Goal: Transaction & Acquisition: Purchase product/service

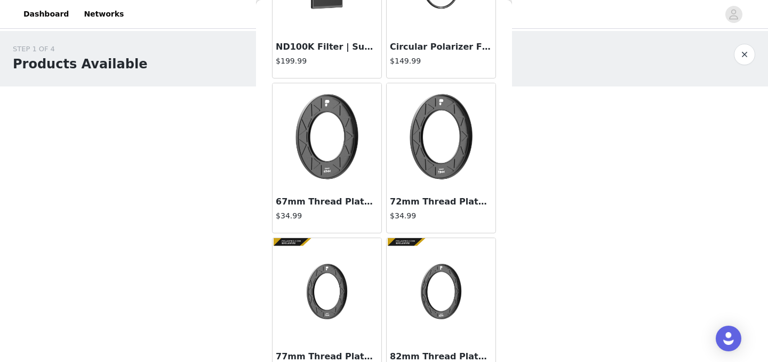
scroll to position [1271, 0]
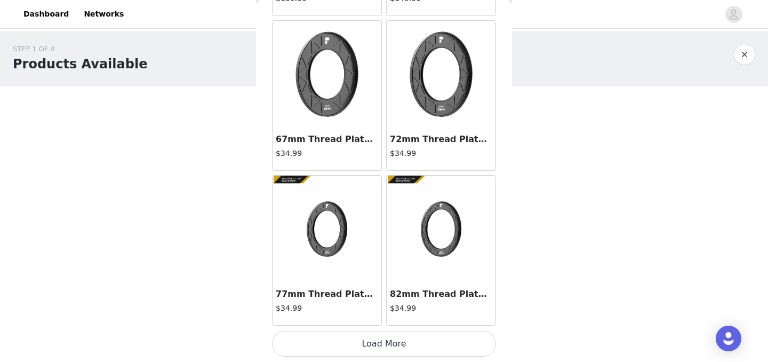
click at [425, 344] on button "Load More" at bounding box center [384, 344] width 224 height 26
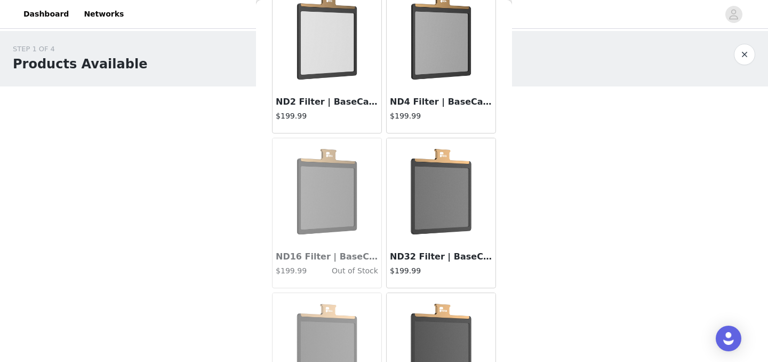
scroll to position [2819, 0]
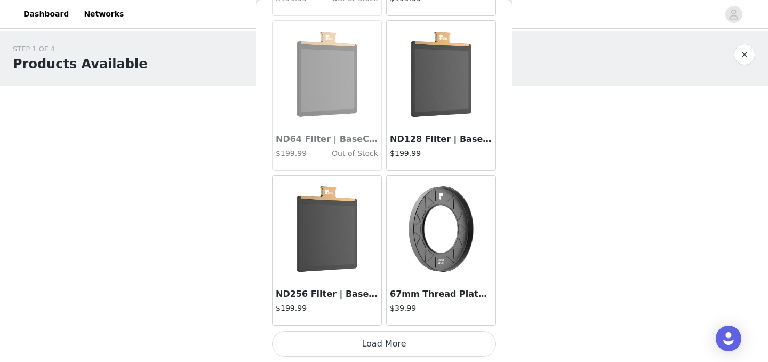
click at [453, 350] on button "Load More" at bounding box center [384, 344] width 224 height 26
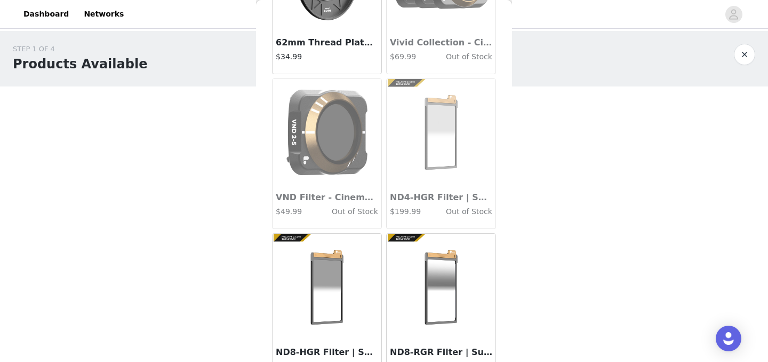
scroll to position [4366, 0]
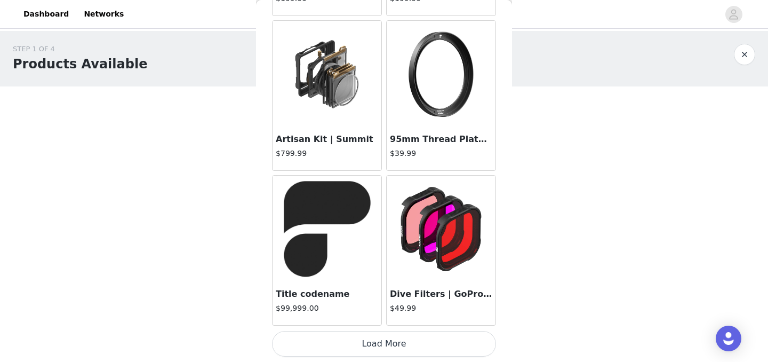
click at [414, 347] on button "Load More" at bounding box center [384, 344] width 224 height 26
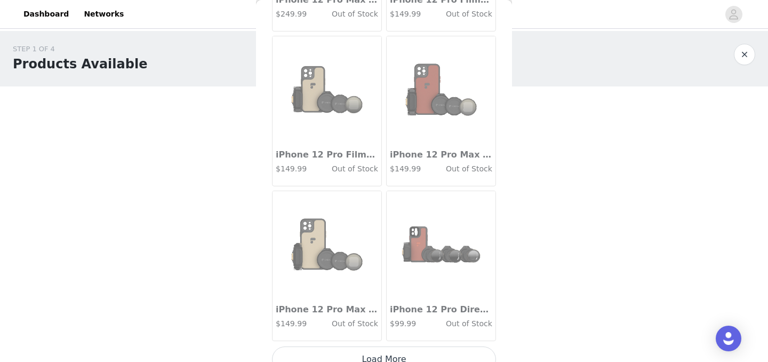
scroll to position [5914, 0]
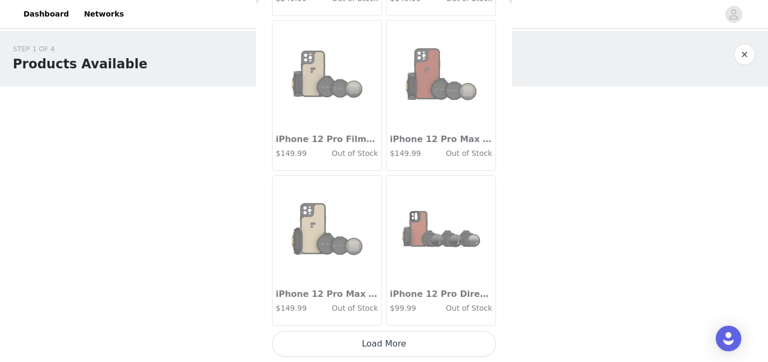
click at [416, 343] on button "Load More" at bounding box center [384, 344] width 224 height 26
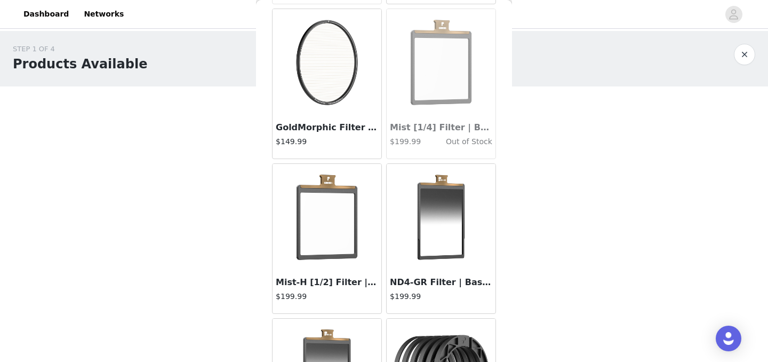
scroll to position [7462, 0]
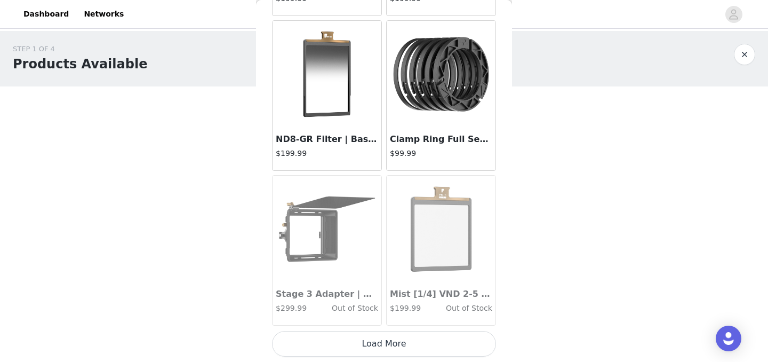
click at [426, 352] on button "Load More" at bounding box center [384, 344] width 224 height 26
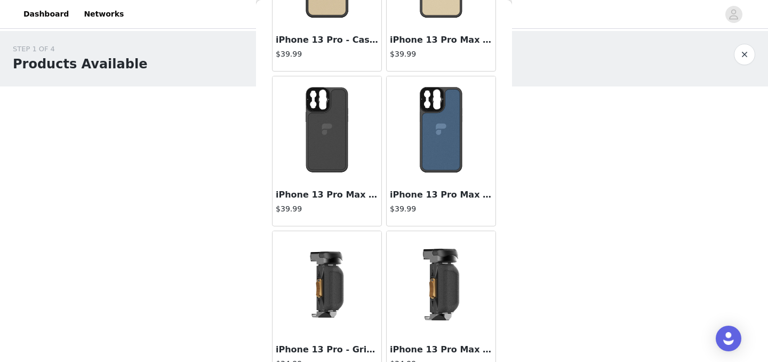
scroll to position [9009, 0]
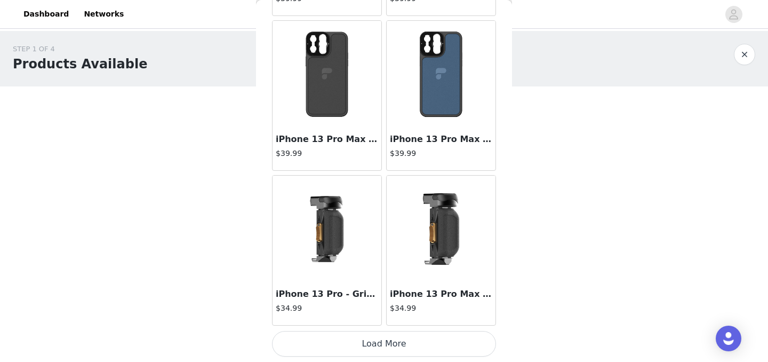
click at [440, 345] on button "Load More" at bounding box center [384, 344] width 224 height 26
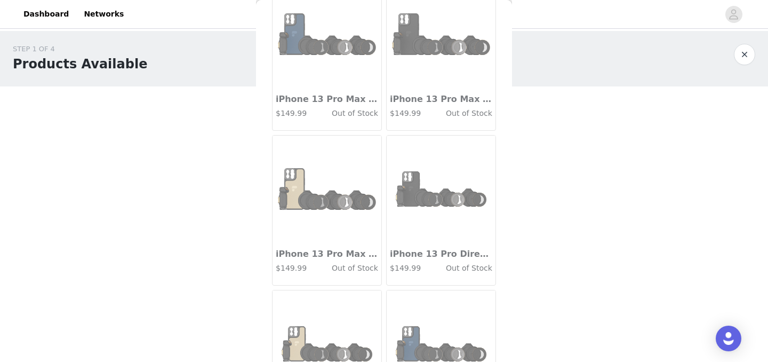
scroll to position [10557, 0]
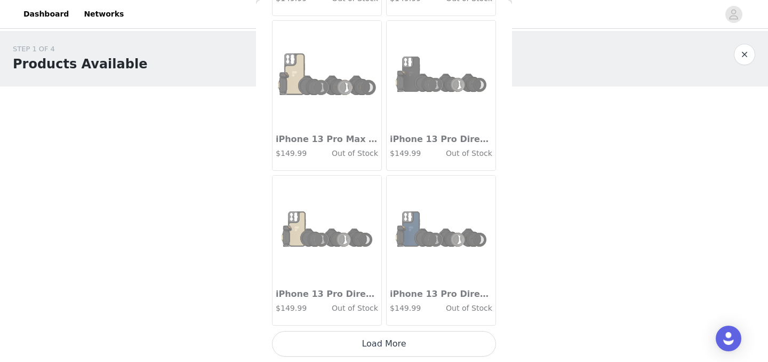
click at [432, 338] on button "Load More" at bounding box center [384, 344] width 224 height 26
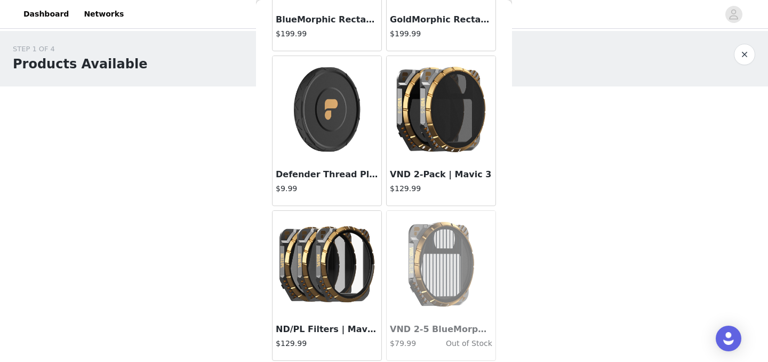
scroll to position [12104, 0]
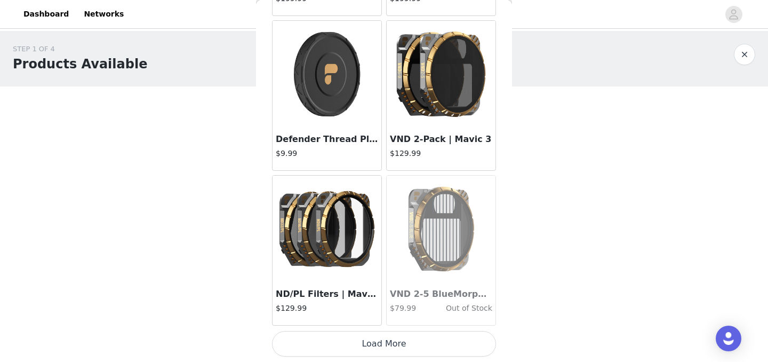
click at [431, 353] on button "Load More" at bounding box center [384, 344] width 224 height 26
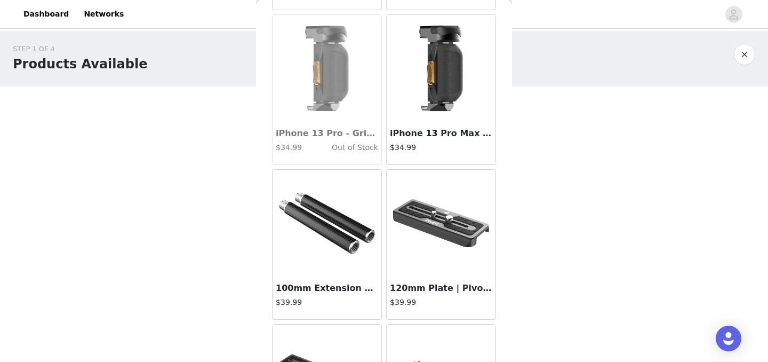
scroll to position [13652, 0]
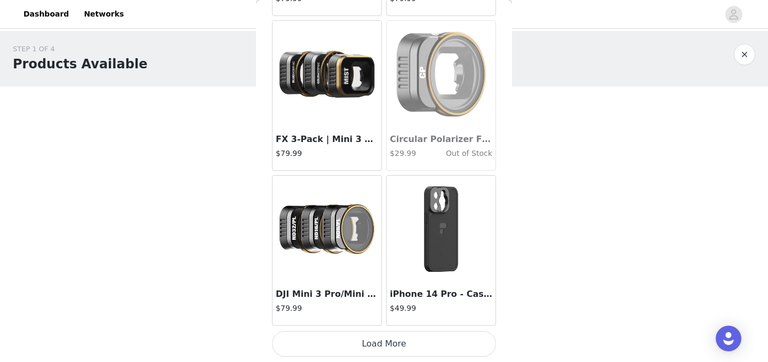
click at [437, 336] on button "Load More" at bounding box center [384, 344] width 224 height 26
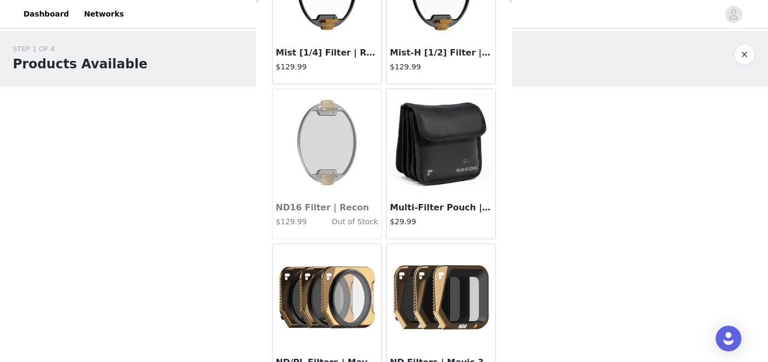
scroll to position [15200, 0]
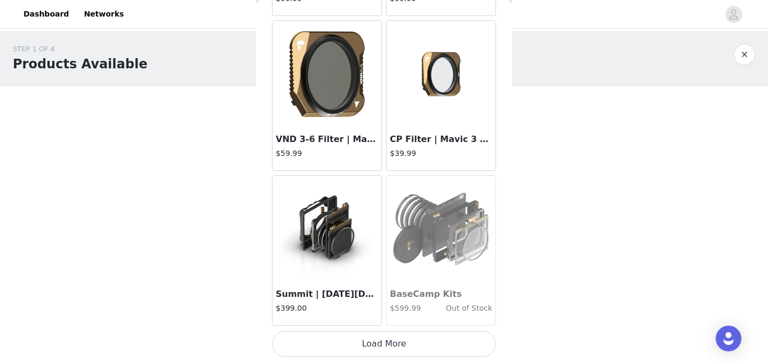
click at [424, 353] on button "Load More" at bounding box center [384, 344] width 224 height 26
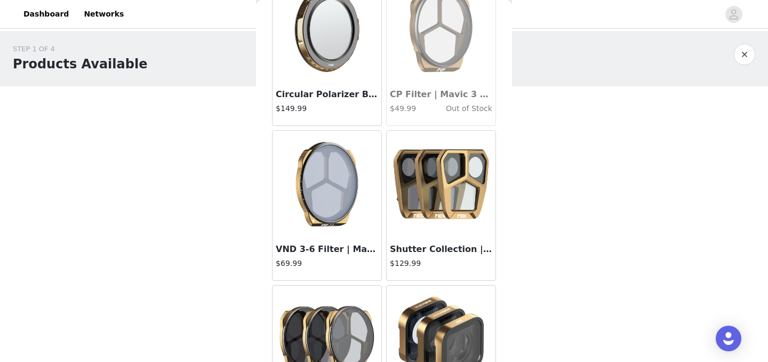
scroll to position [16747, 0]
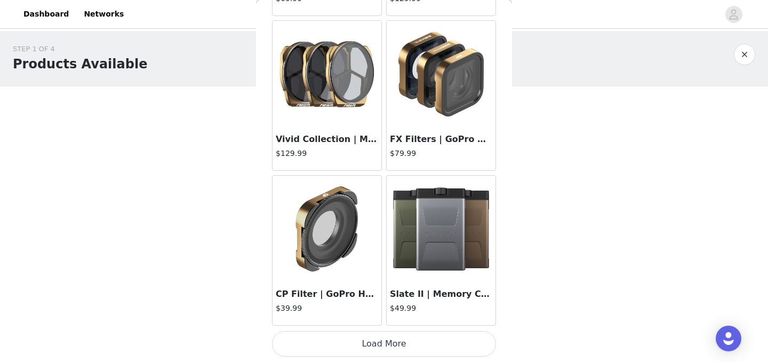
click at [419, 346] on button "Load More" at bounding box center [384, 344] width 224 height 26
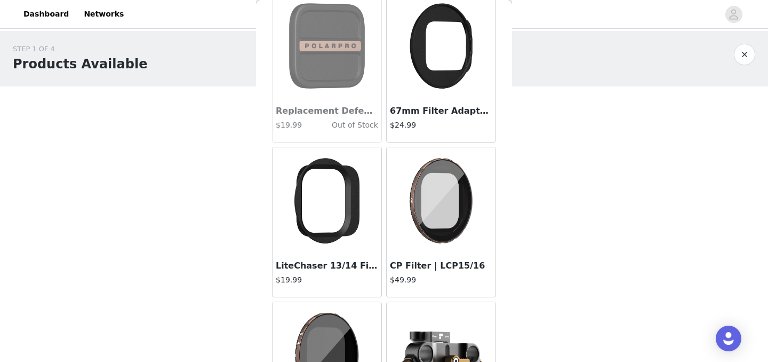
scroll to position [18295, 0]
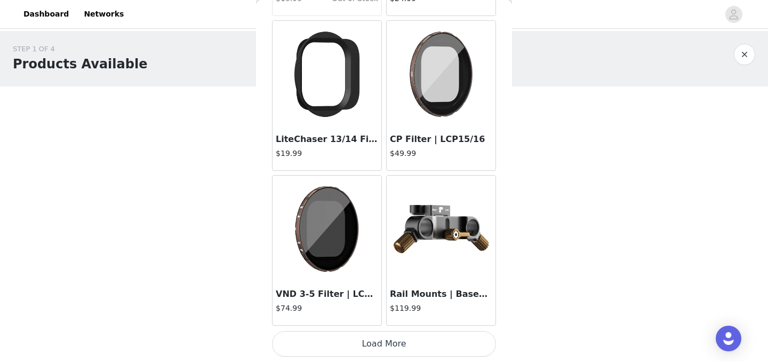
click at [419, 342] on button "Load More" at bounding box center [384, 344] width 224 height 26
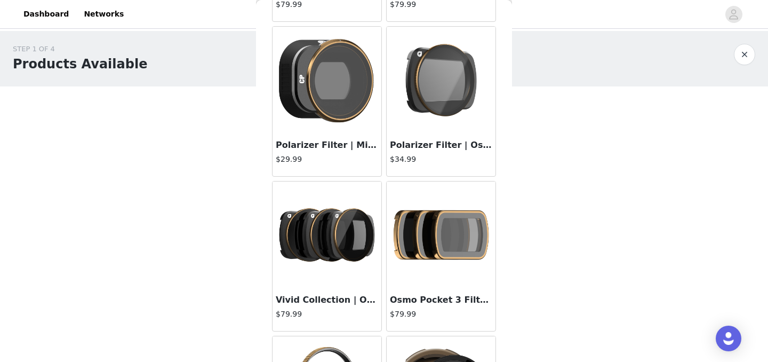
scroll to position [19842, 0]
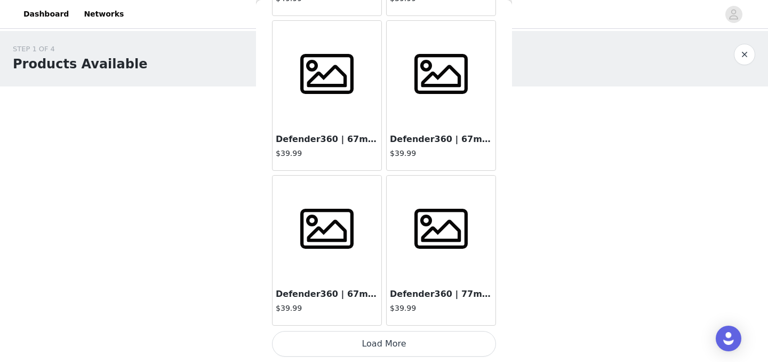
click at [413, 339] on button "Load More" at bounding box center [384, 344] width 224 height 26
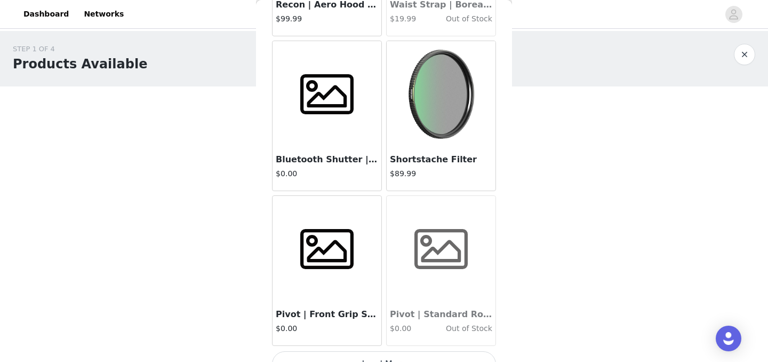
scroll to position [21390, 0]
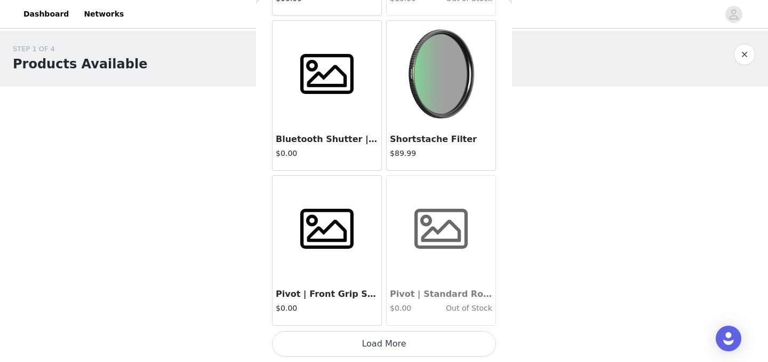
click at [446, 348] on button "Load More" at bounding box center [384, 344] width 224 height 26
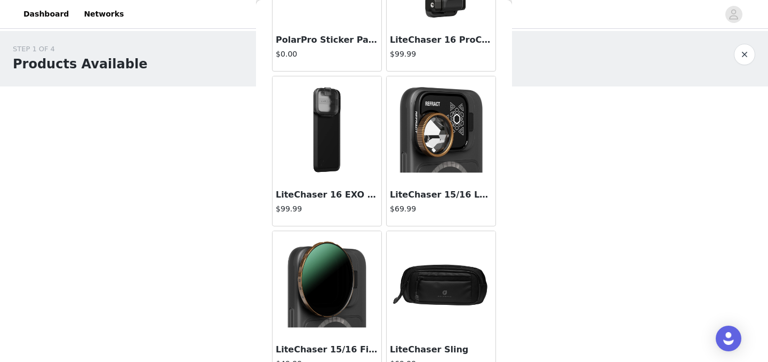
scroll to position [22938, 0]
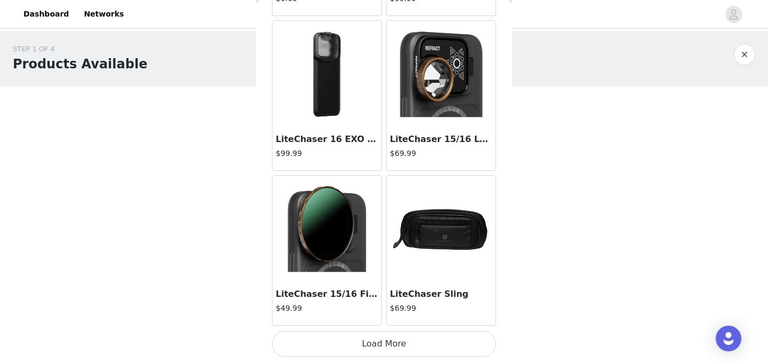
click at [417, 354] on button "Load More" at bounding box center [384, 344] width 224 height 26
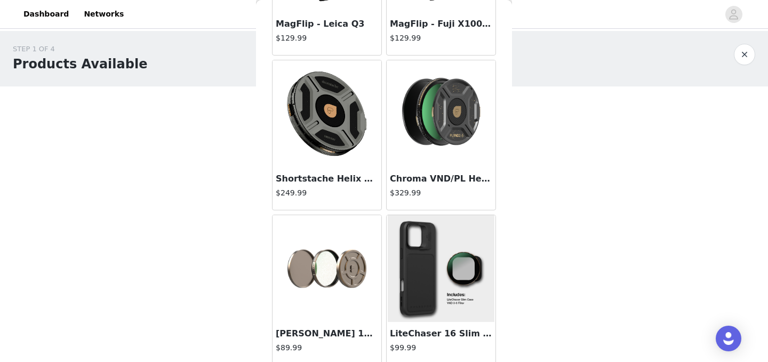
scroll to position [23672, 0]
click at [330, 129] on img at bounding box center [327, 113] width 107 height 107
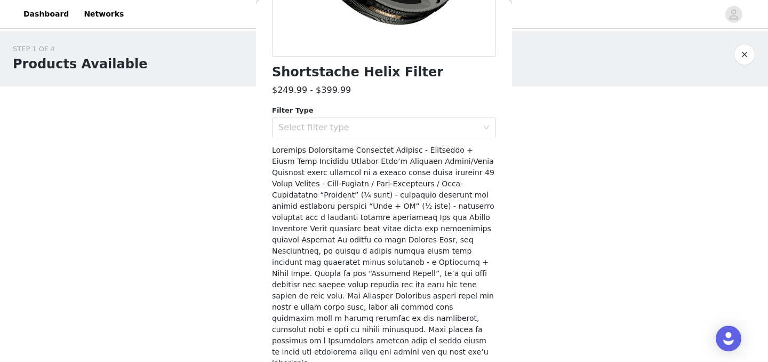
scroll to position [255, 0]
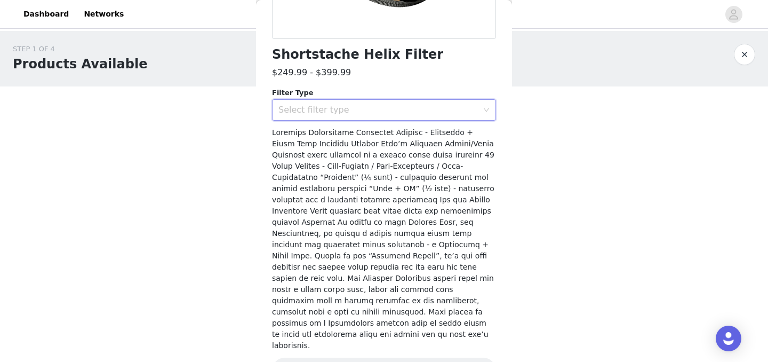
click at [371, 117] on div "Select filter type" at bounding box center [381, 110] width 204 height 20
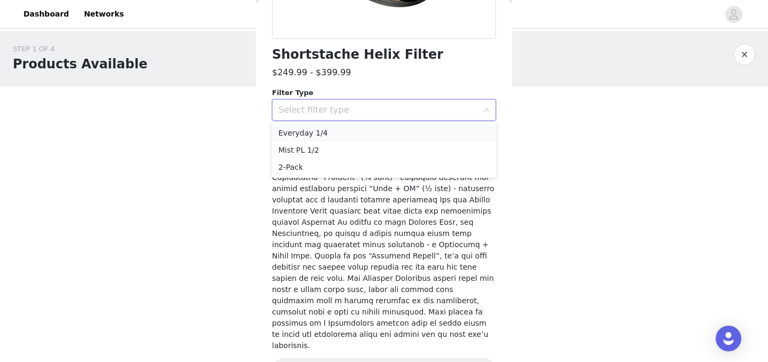
click at [324, 135] on li "Everyday 1/4" at bounding box center [384, 132] width 224 height 17
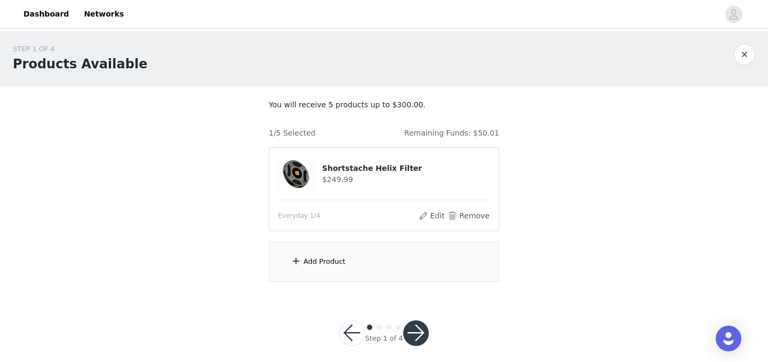
click at [327, 255] on div "Add Product" at bounding box center [384, 262] width 231 height 40
